Goal: Transaction & Acquisition: Book appointment/travel/reservation

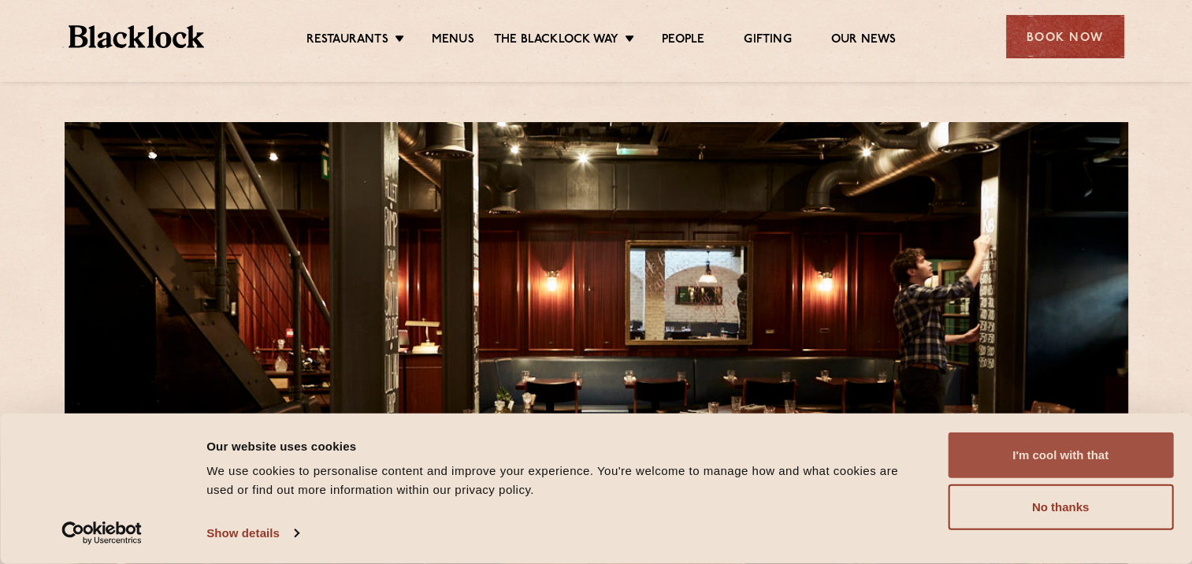
click at [1055, 449] on button "I'm cool with that" at bounding box center [1060, 455] width 225 height 46
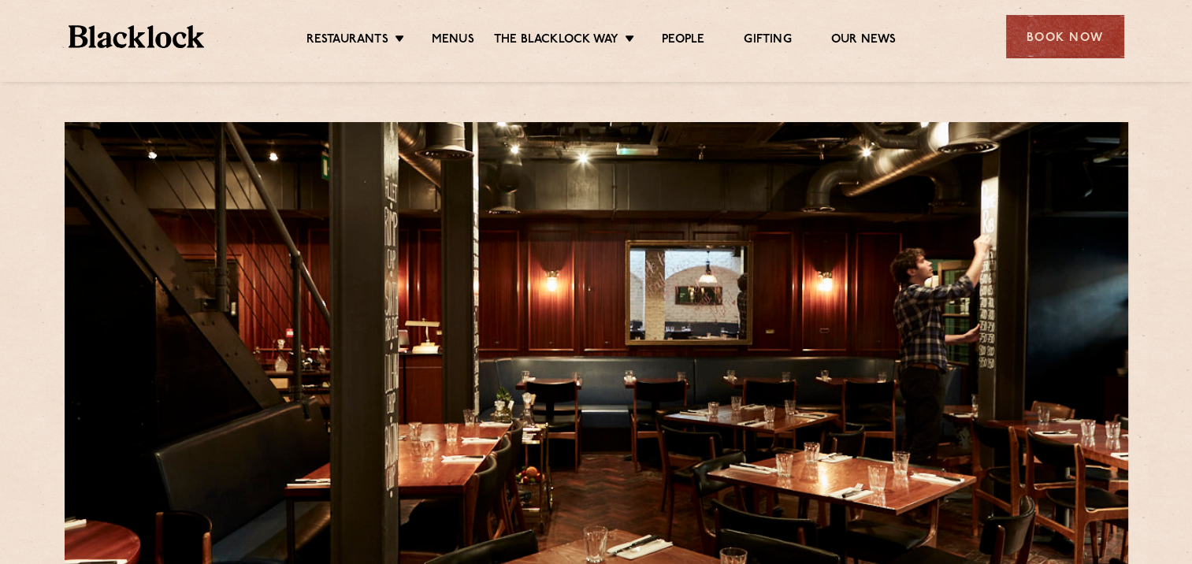
click at [1041, 40] on div "Book Now" at bounding box center [1065, 36] width 118 height 43
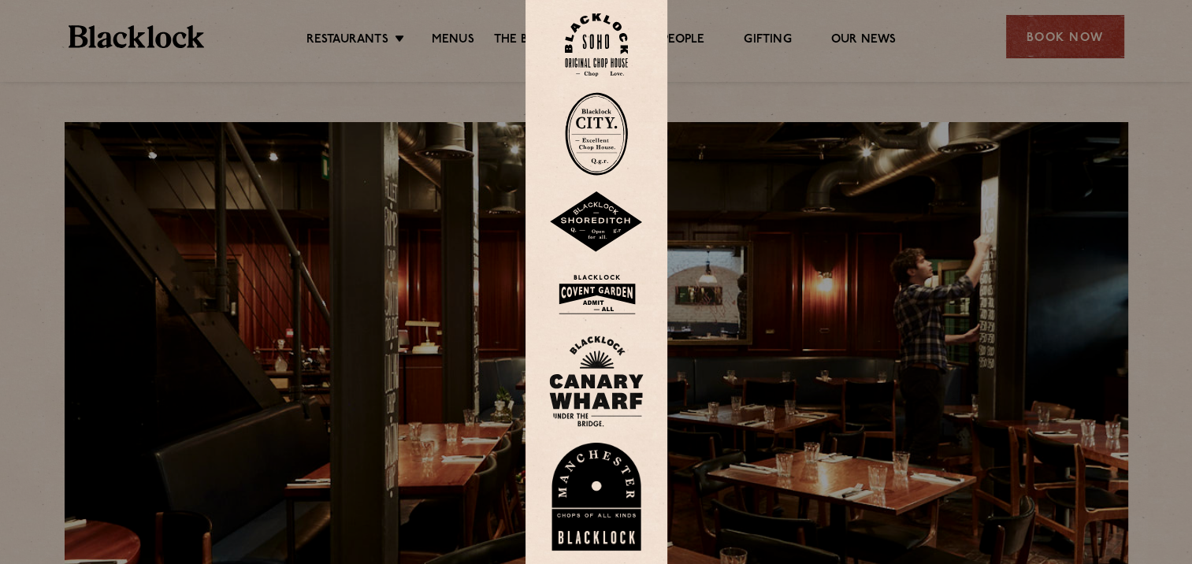
click at [610, 147] on img at bounding box center [596, 133] width 63 height 83
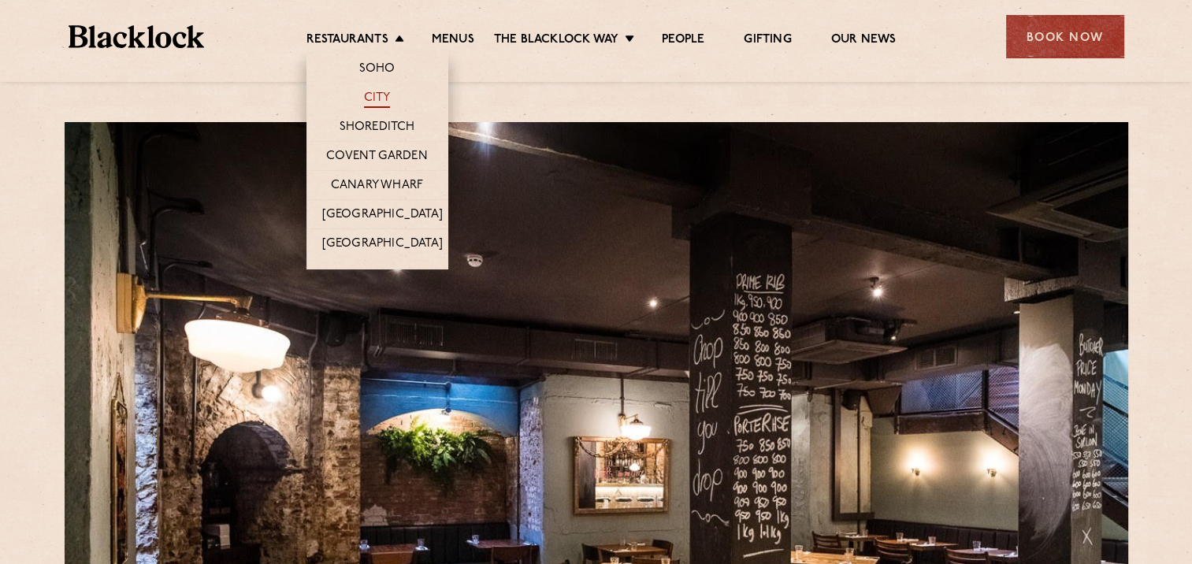
click at [382, 93] on link "City" at bounding box center [377, 99] width 27 height 17
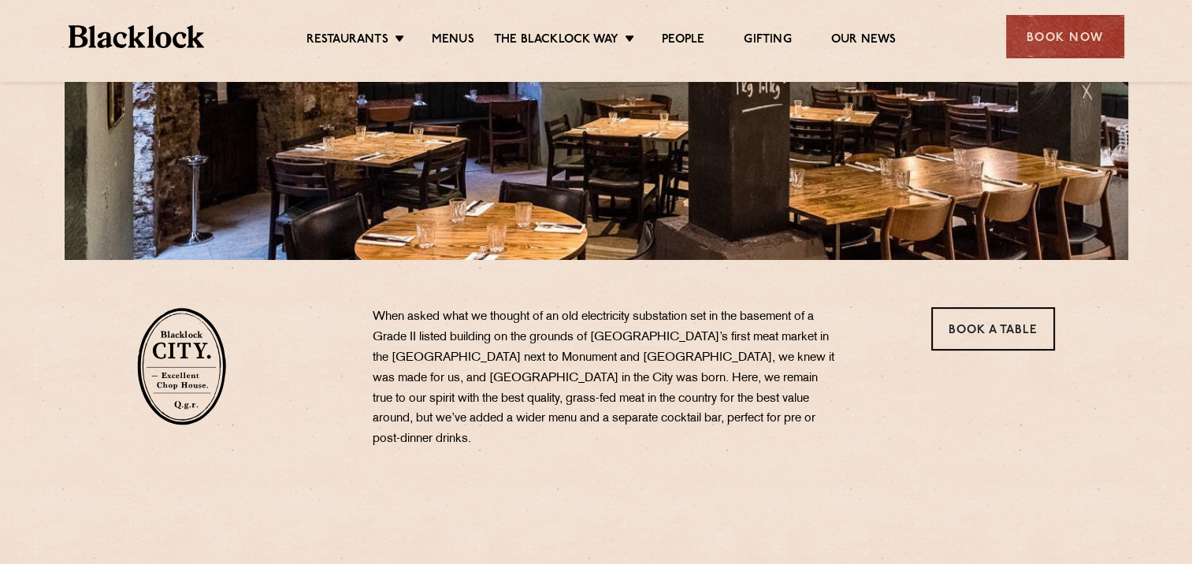
scroll to position [394, 0]
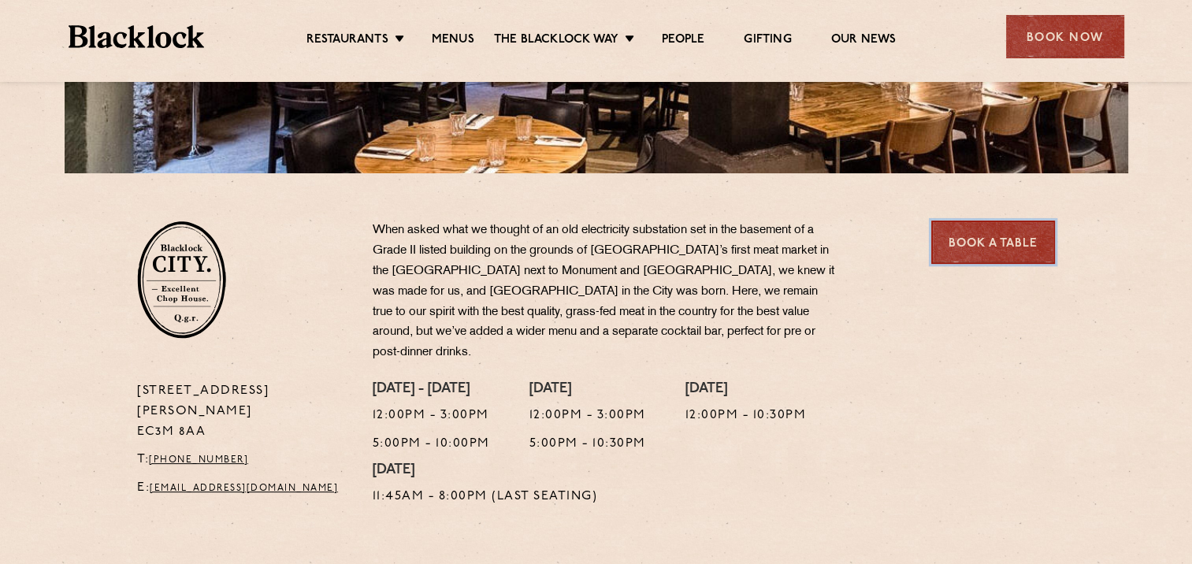
click at [972, 252] on link "Book a Table" at bounding box center [993, 242] width 124 height 43
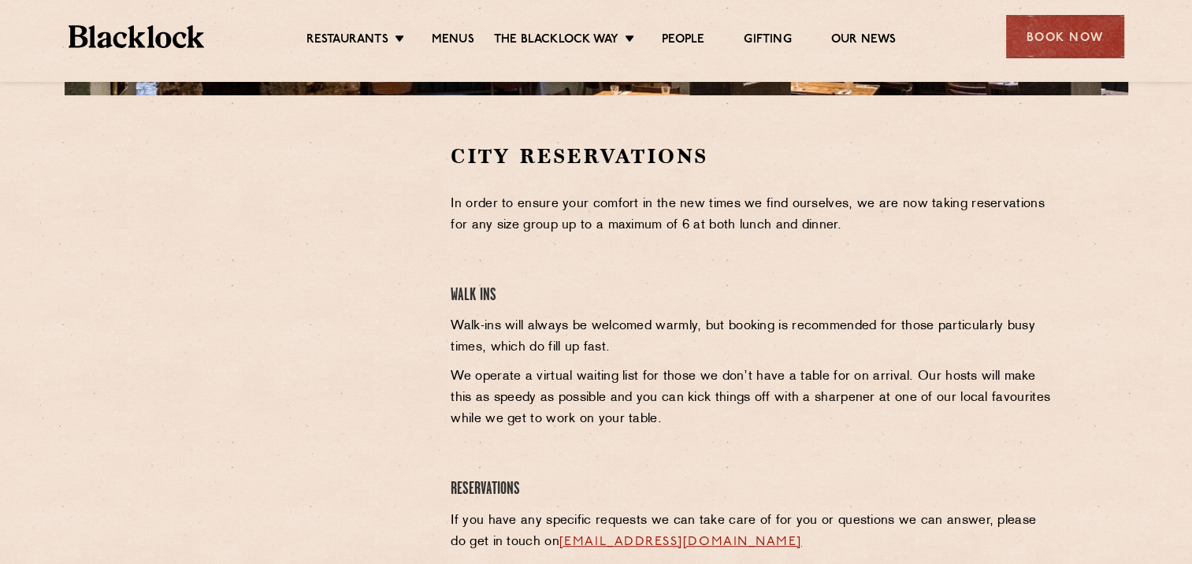
scroll to position [473, 0]
